Goal: Task Accomplishment & Management: Manage account settings

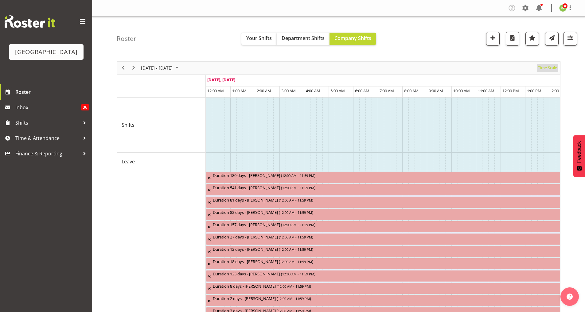
click at [551, 68] on span "Time Scale" at bounding box center [548, 68] width 20 height 8
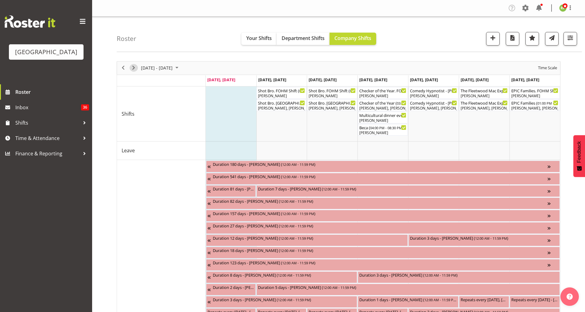
click at [134, 69] on span "Next" at bounding box center [133, 68] width 7 height 8
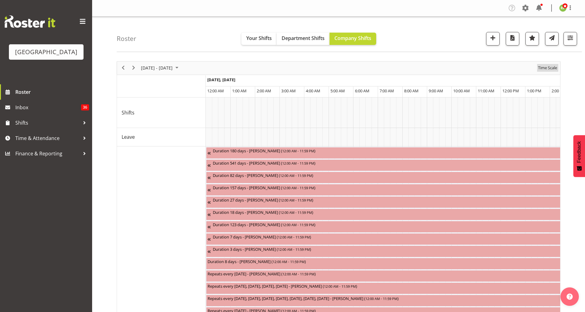
click at [551, 67] on span "Time Scale" at bounding box center [548, 68] width 20 height 8
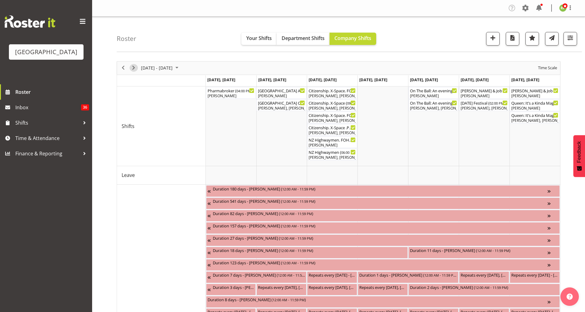
click at [133, 67] on span "Next" at bounding box center [133, 68] width 7 height 8
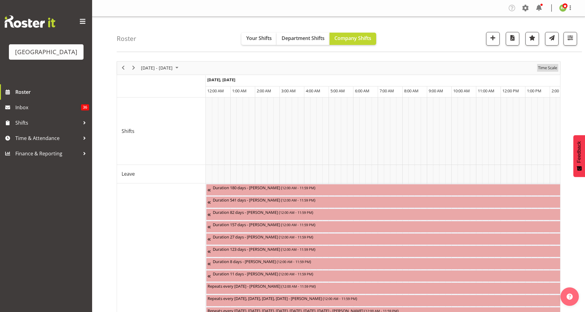
click at [550, 68] on span "Time Scale" at bounding box center [548, 68] width 20 height 8
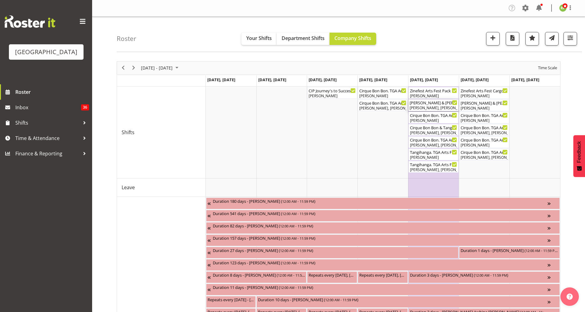
click at [429, 104] on div "[PERSON_NAME] & [PERSON_NAME] Wedding ( 12:00 PM - 03:00 PM )" at bounding box center [434, 102] width 48 height 6
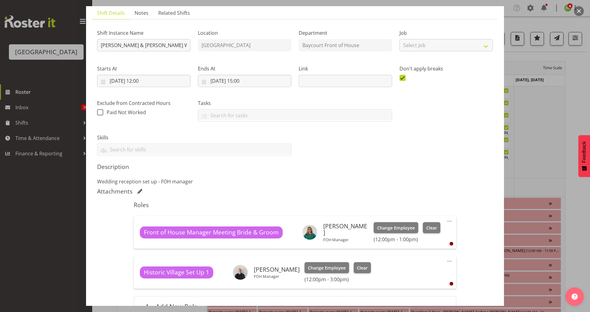
scroll to position [108, 0]
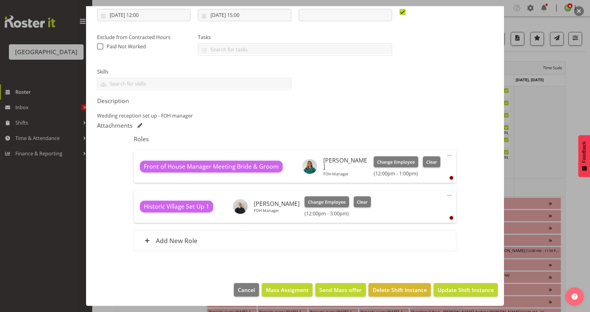
click at [579, 12] on button "button" at bounding box center [579, 11] width 10 height 10
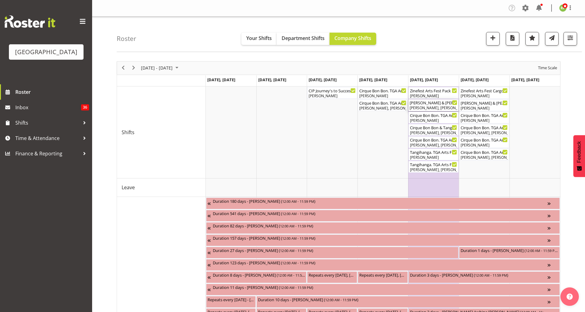
click at [436, 104] on div "[PERSON_NAME] & [PERSON_NAME] Wedding ( 12:00 PM - 03:00 PM )" at bounding box center [434, 102] width 48 height 6
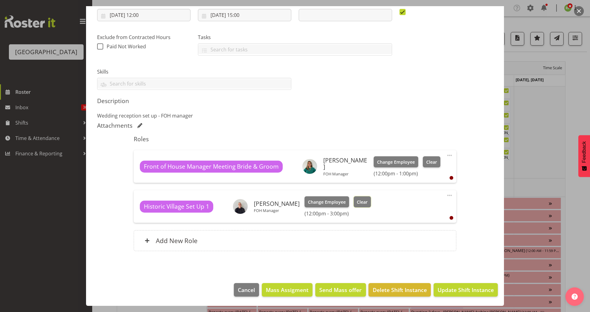
click at [357, 201] on span "Clear" at bounding box center [362, 201] width 11 height 7
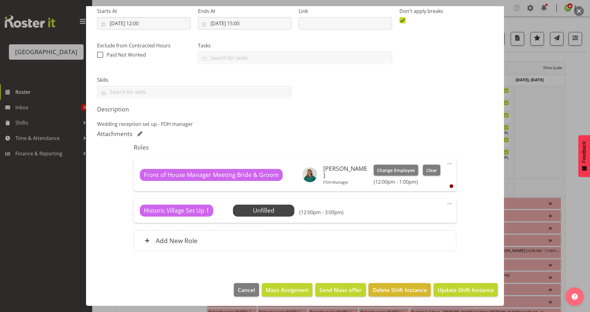
click at [446, 202] on span at bounding box center [449, 203] width 7 height 7
click at [404, 242] on link "Delete" at bounding box center [423, 239] width 59 height 11
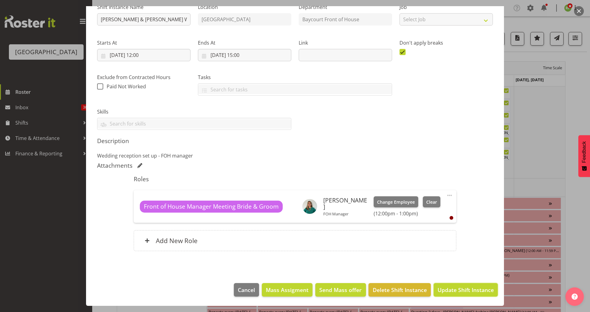
click at [449, 288] on span "Update Shift Instance" at bounding box center [466, 289] width 56 height 8
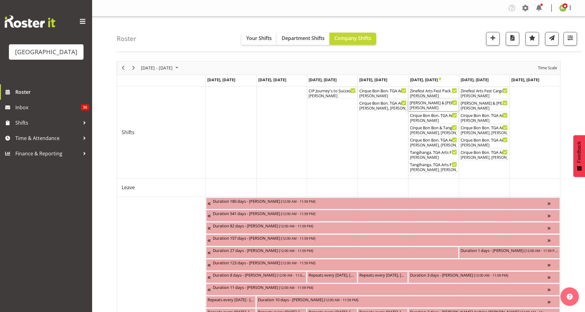
click at [434, 107] on div "[PERSON_NAME]" at bounding box center [434, 108] width 48 height 6
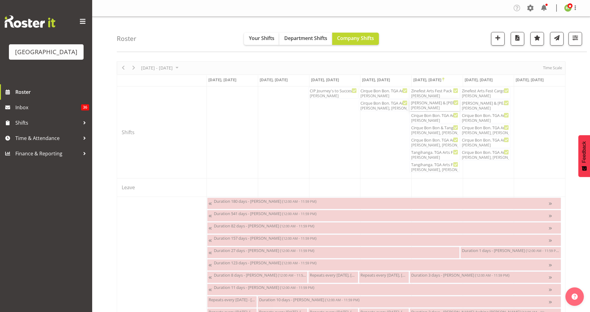
select select "9"
select select "2025"
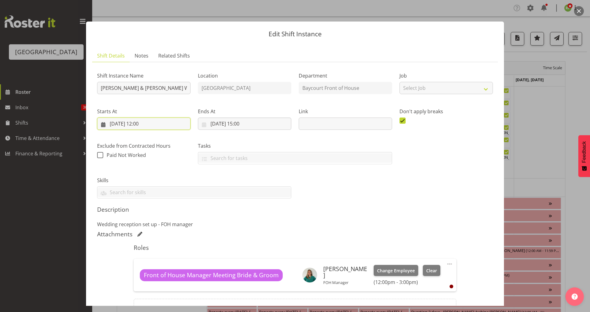
click at [147, 124] on input "[DATE] 12:00" at bounding box center [143, 123] width 93 height 12
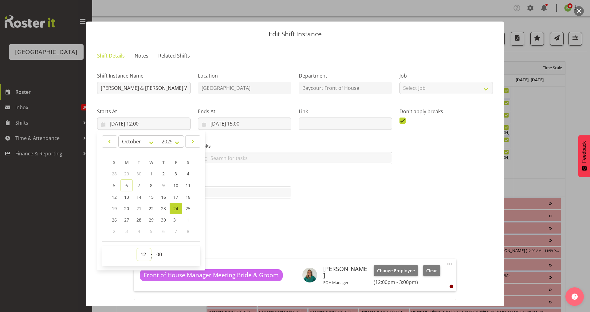
click at [143, 255] on select "00 01 02 03 04 05 06 07 08 09 10 11 12 13 14 15 16 17 18 19 20 21 22 23" at bounding box center [144, 254] width 14 height 12
select select "16"
click at [137, 248] on select "00 01 02 03 04 05 06 07 08 09 10 11 12 13 14 15 16 17 18 19 20 21 22 23" at bounding box center [144, 254] width 14 height 12
type input "[DATE] 16:00"
click at [245, 123] on input "[DATE] 15:00" at bounding box center [244, 123] width 93 height 12
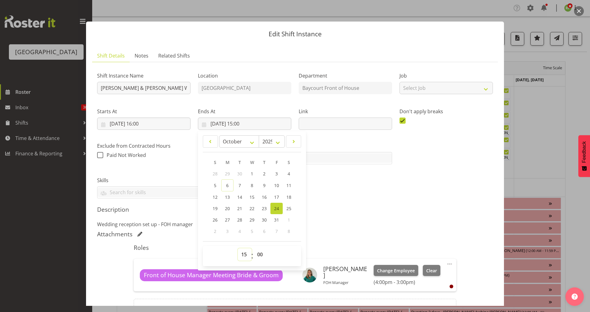
click at [241, 254] on select "00 01 02 03 04 05 06 07 08 09 10 11 12 13 14 15 16 17 18 19 20 21 22 23" at bounding box center [245, 254] width 14 height 12
select select "17"
click at [238, 248] on select "00 01 02 03 04 05 06 07 08 09 10 11 12 13 14 15 16 17 18 19 20 21 22 23" at bounding box center [245, 254] width 14 height 12
type input "[DATE] 17:00"
click at [348, 232] on div "Attachments" at bounding box center [295, 233] width 396 height 7
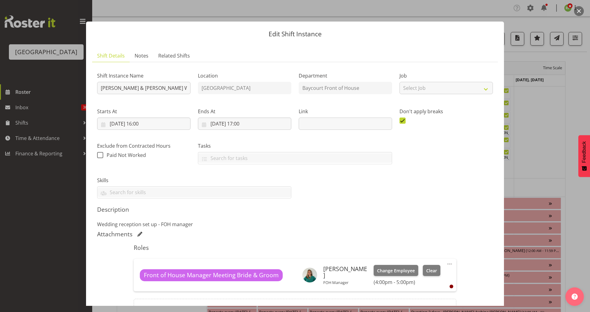
click at [165, 223] on p "Wedding reception set up - FOH manager" at bounding box center [295, 223] width 396 height 7
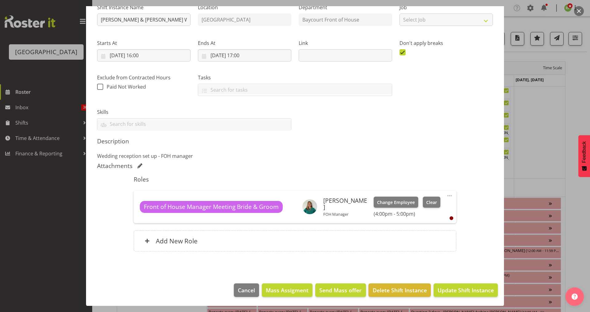
scroll to position [69, 0]
click at [451, 288] on span "Update Shift Instance" at bounding box center [466, 289] width 56 height 8
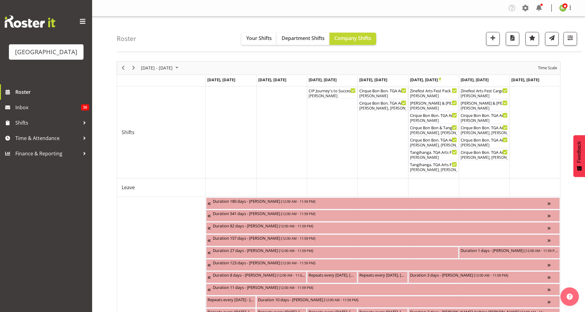
click at [582, 41] on div "Roster Your Shifts Department Shifts Company Shifts All Locations [GEOGRAPHIC_D…" at bounding box center [349, 34] width 465 height 35
click at [575, 40] on span "button" at bounding box center [571, 38] width 8 height 8
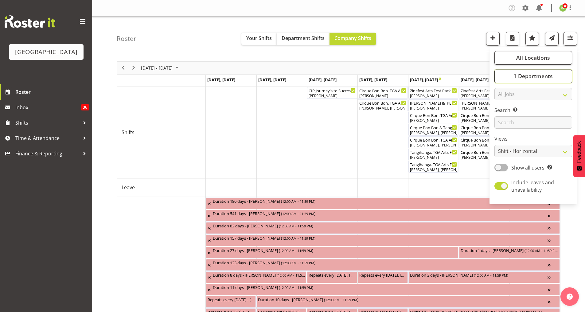
click at [524, 78] on span "1 Departments" at bounding box center [533, 75] width 39 height 7
click at [508, 105] on span "Baycourt Box Office" at bounding box center [523, 106] width 39 height 5
click at [504, 105] on input "Baycourt Box Office" at bounding box center [502, 106] width 4 height 4
checkbox input "true"
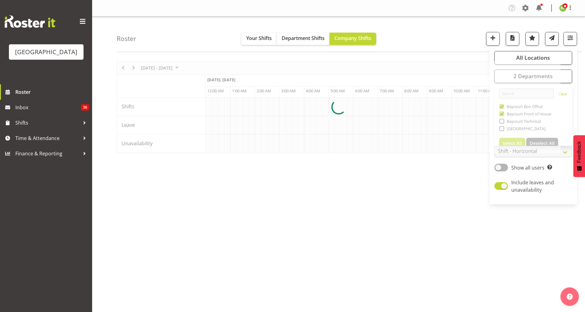
click at [468, 40] on div "Roster Your Shifts Department Shifts Company Shifts All Locations [GEOGRAPHIC_D…" at bounding box center [349, 34] width 465 height 35
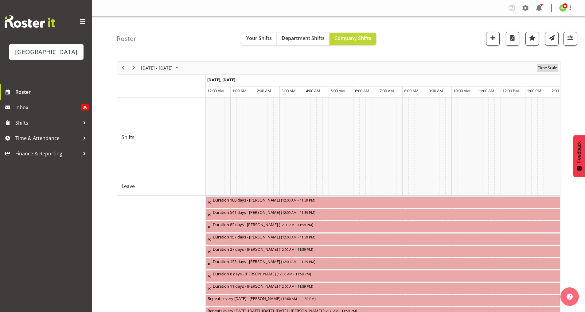
click at [544, 70] on span "Time Scale" at bounding box center [548, 68] width 20 height 8
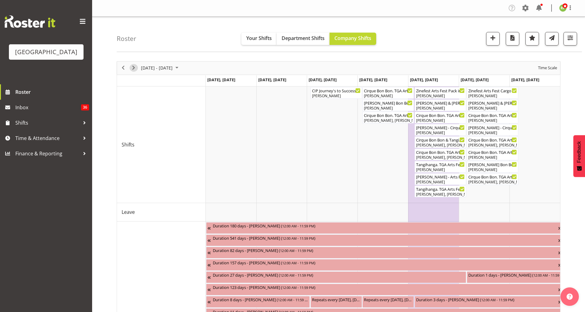
click at [132, 68] on span "Next" at bounding box center [133, 68] width 7 height 8
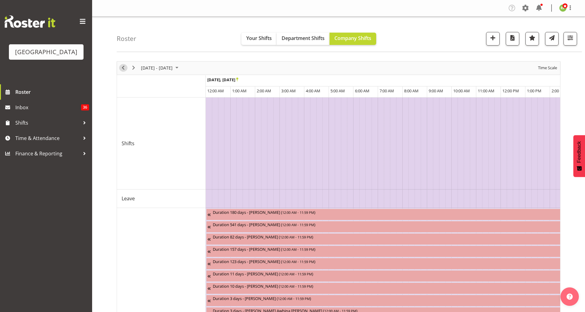
click at [123, 69] on span "Previous" at bounding box center [123, 68] width 7 height 8
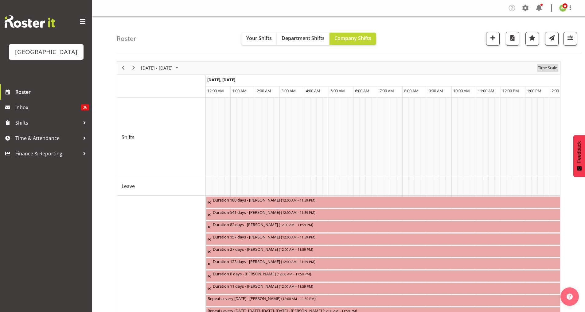
click at [548, 68] on span "Time Scale" at bounding box center [548, 68] width 20 height 8
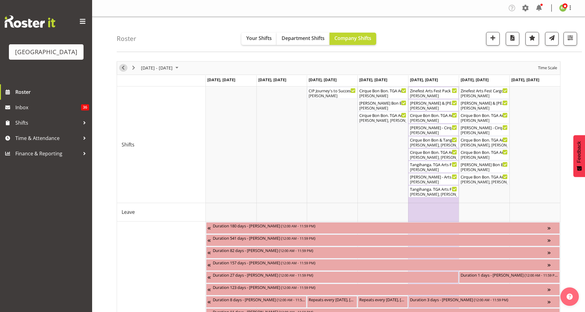
click at [124, 69] on span "Previous" at bounding box center [123, 68] width 7 height 8
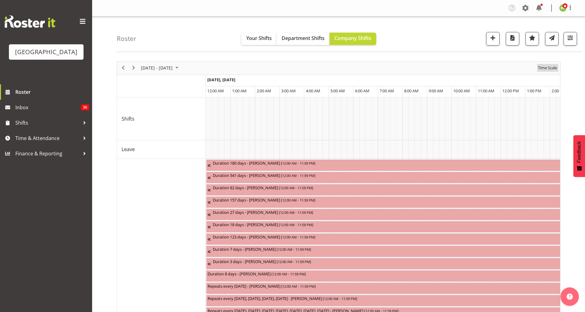
click at [550, 67] on span "Time Scale" at bounding box center [548, 68] width 20 height 8
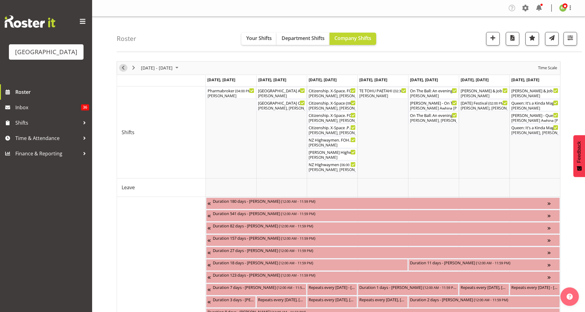
click at [123, 68] on span "Previous" at bounding box center [123, 68] width 7 height 8
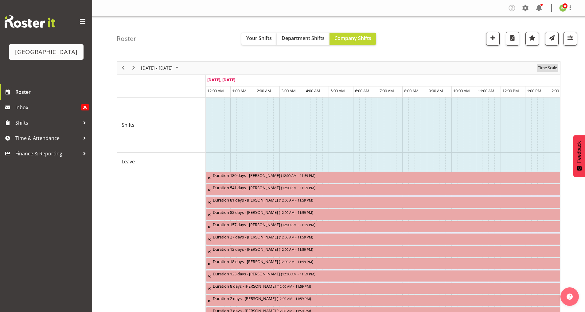
click at [544, 71] on span "Time Scale" at bounding box center [548, 68] width 20 height 8
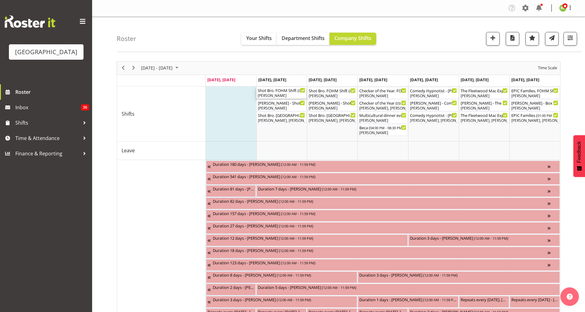
click at [285, 93] on div "[PERSON_NAME]" at bounding box center [282, 96] width 48 height 6
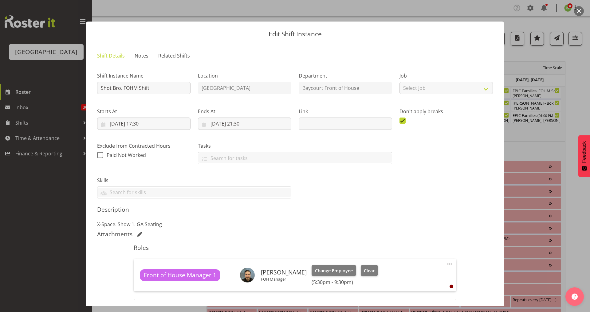
click at [580, 12] on button "button" at bounding box center [579, 11] width 10 height 10
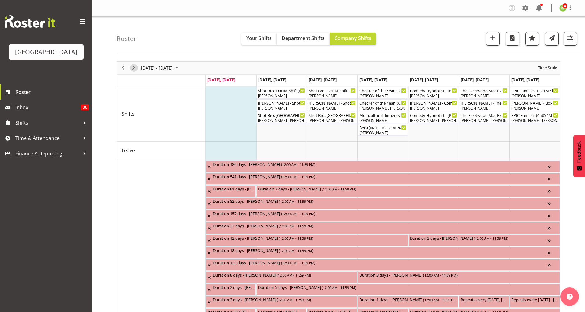
click at [132, 69] on span "Next" at bounding box center [133, 68] width 7 height 8
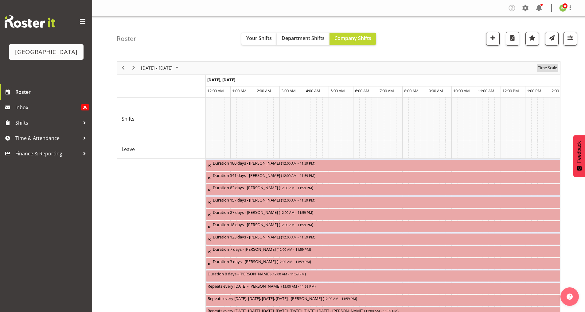
click at [551, 67] on span "Time Scale" at bounding box center [548, 68] width 20 height 8
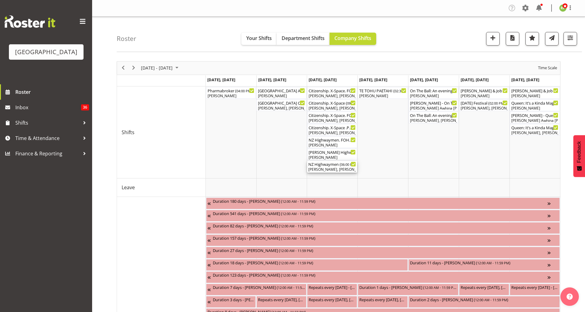
click at [328, 166] on div "NZ Highwaymen ( 06:00 PM - 10:00 PM )" at bounding box center [332, 164] width 48 height 6
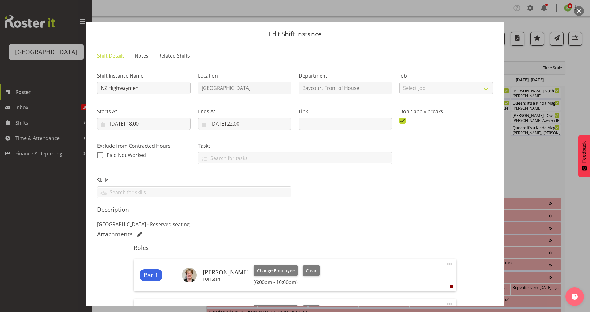
click at [579, 11] on button "button" at bounding box center [579, 11] width 10 height 10
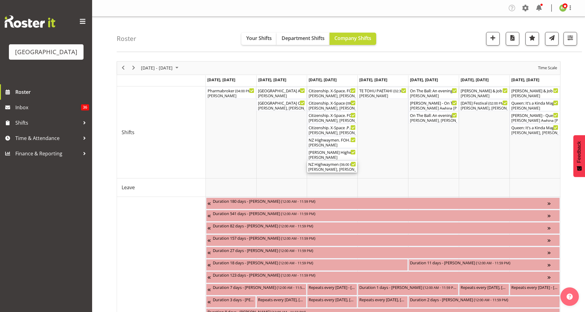
click at [334, 167] on div "NZ Highwaymen ( 06:00 PM - 10:00 PM ) [PERSON_NAME], [PERSON_NAME], [PERSON_NAM…" at bounding box center [332, 167] width 48 height 12
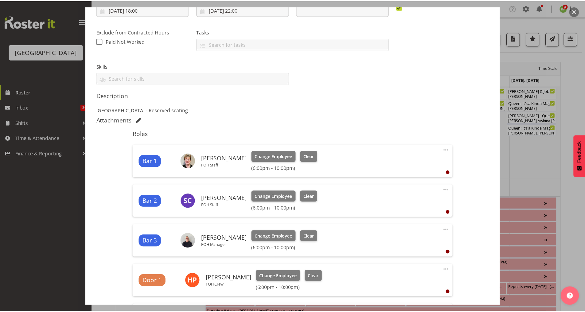
scroll to position [205, 0]
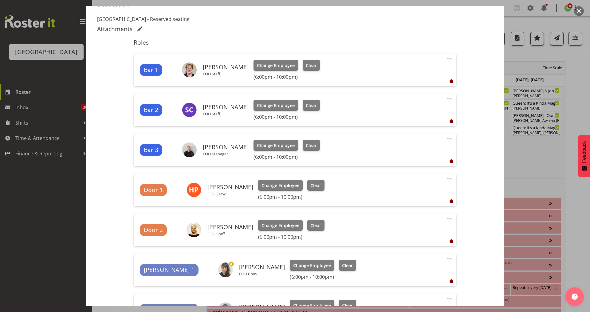
click at [577, 10] on button "button" at bounding box center [579, 11] width 10 height 10
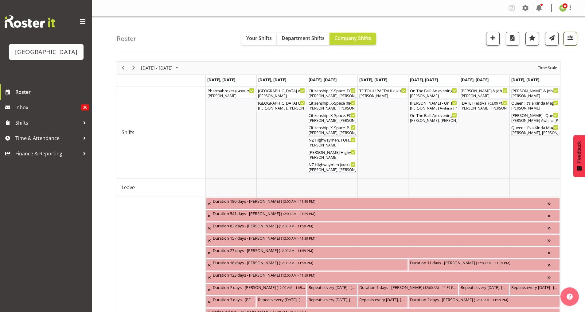
click at [573, 39] on span "button" at bounding box center [571, 38] width 8 height 8
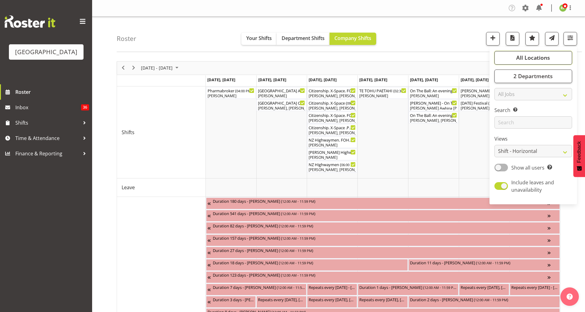
click at [533, 57] on span "All Locations" at bounding box center [533, 57] width 34 height 7
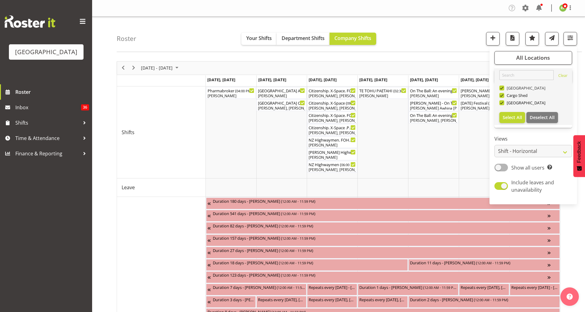
click at [502, 88] on span at bounding box center [502, 87] width 5 height 5
click at [502, 88] on input "[GEOGRAPHIC_DATA]" at bounding box center [502, 88] width 4 height 4
checkbox input "false"
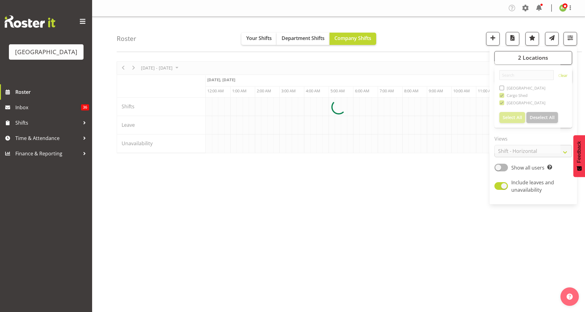
click at [501, 96] on div at bounding box center [339, 107] width 444 height 92
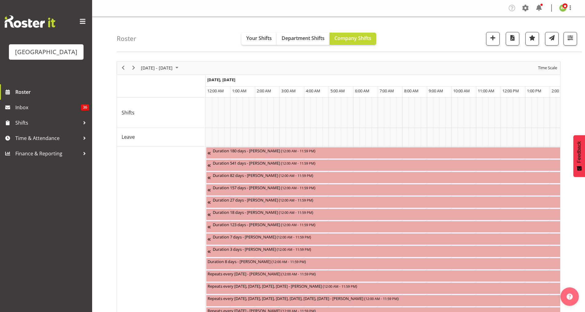
click at [473, 39] on div "Roster Your Shifts Department Shifts Company Shifts 2 Locations [GEOGRAPHIC_DAT…" at bounding box center [349, 34] width 465 height 35
click at [547, 69] on span "Time Scale" at bounding box center [548, 68] width 20 height 8
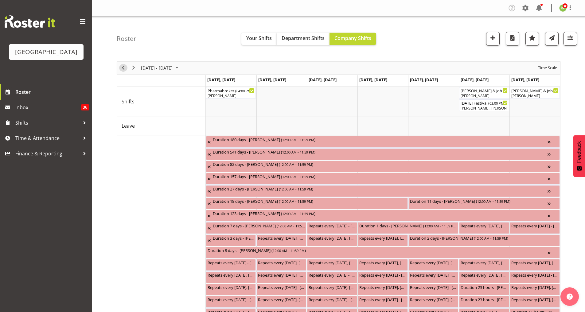
click at [124, 68] on span "Previous" at bounding box center [123, 68] width 7 height 8
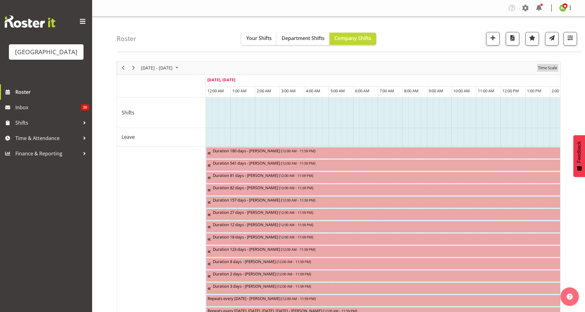
click at [549, 68] on span "Time Scale" at bounding box center [548, 68] width 20 height 8
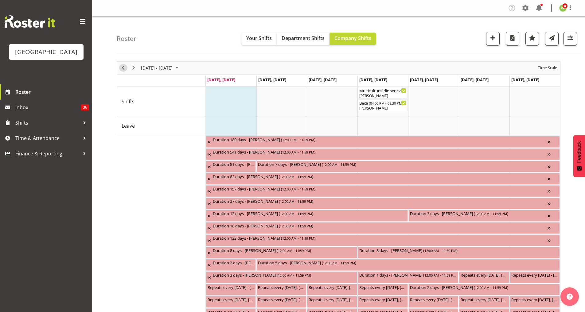
drag, startPoint x: 122, startPoint y: 67, endPoint x: 120, endPoint y: 71, distance: 4.2
click at [122, 68] on span "Previous" at bounding box center [123, 68] width 7 height 8
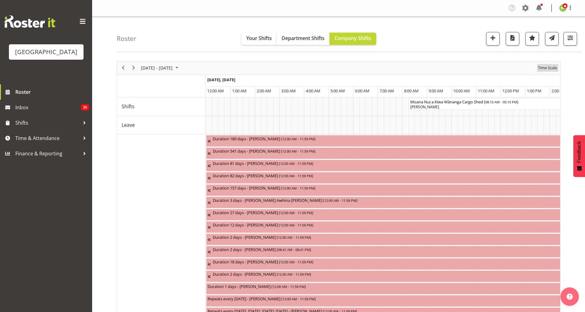
click at [552, 67] on span "Time Scale" at bounding box center [548, 68] width 20 height 8
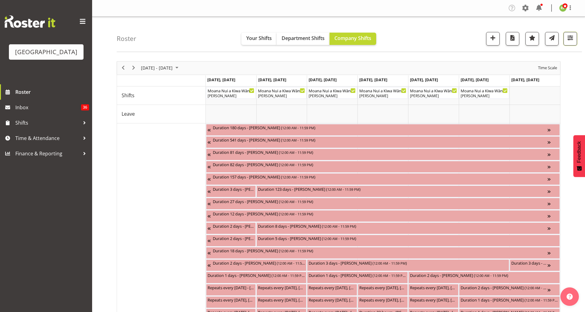
click at [574, 39] on span "button" at bounding box center [571, 38] width 8 height 8
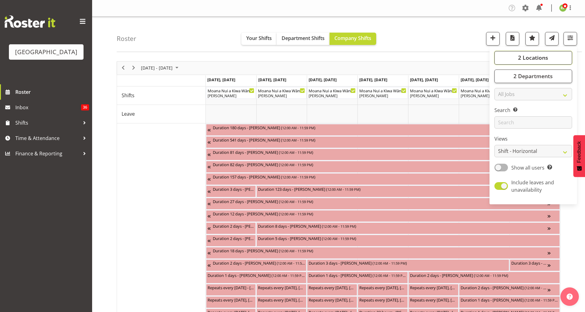
click at [536, 57] on span "2 Locations" at bounding box center [533, 57] width 30 height 7
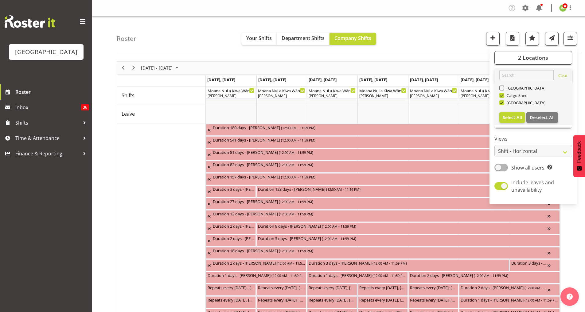
click at [500, 95] on span at bounding box center [502, 95] width 5 height 5
click at [500, 95] on input "Cargo Shed" at bounding box center [502, 95] width 4 height 4
checkbox input "false"
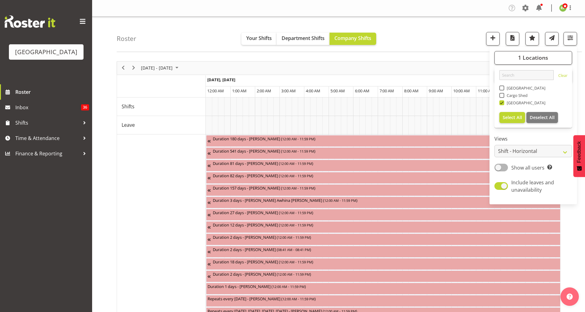
click at [468, 41] on div "Roster Your Shifts Department Shifts Company Shifts 1 Locations [GEOGRAPHIC_DAT…" at bounding box center [349, 34] width 465 height 35
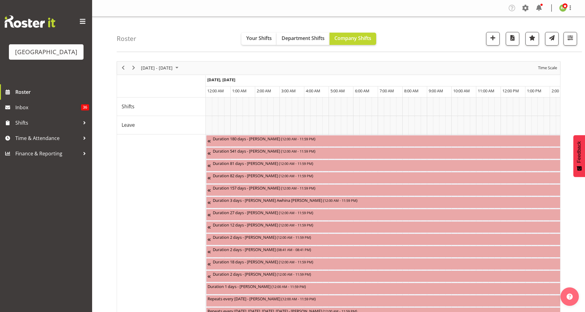
click at [543, 73] on div "Time Scale" at bounding box center [547, 67] width 23 height 13
click at [544, 69] on span "Time Scale" at bounding box center [548, 68] width 20 height 8
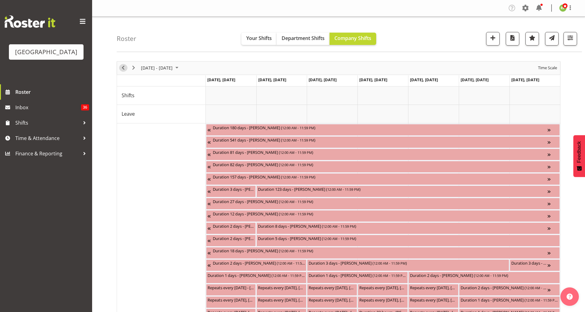
click at [123, 68] on span "Previous" at bounding box center [123, 68] width 7 height 8
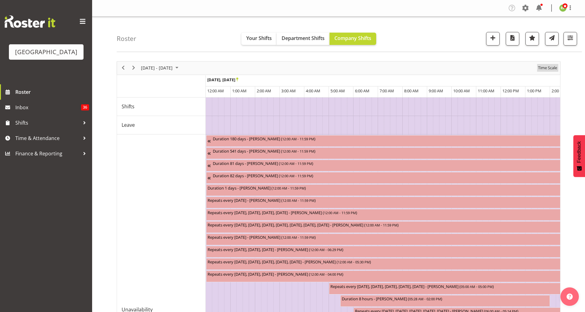
click at [550, 67] on span "Time Scale" at bounding box center [548, 68] width 20 height 8
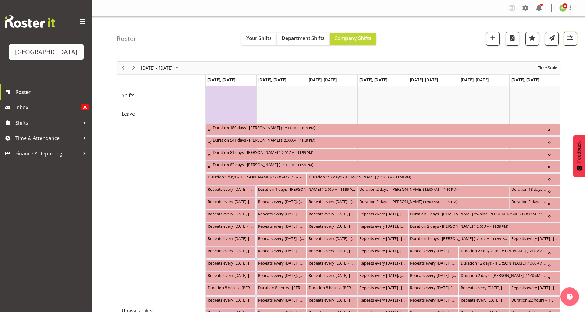
drag, startPoint x: 571, startPoint y: 42, endPoint x: 566, endPoint y: 55, distance: 13.4
click at [571, 42] on button "button" at bounding box center [571, 39] width 14 height 14
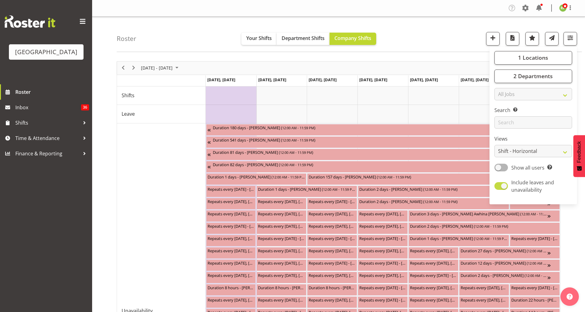
click at [503, 186] on span at bounding box center [502, 186] width 14 height 8
click at [499, 186] on input "Include leaves and unavailability" at bounding box center [497, 186] width 4 height 4
checkbox input "false"
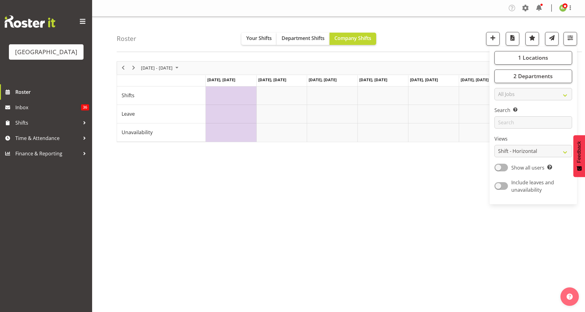
click at [452, 39] on div "Roster Your Shifts Department Shifts Company Shifts 1 Locations [GEOGRAPHIC_DAT…" at bounding box center [349, 34] width 465 height 35
